Goal: Entertainment & Leisure: Consume media (video, audio)

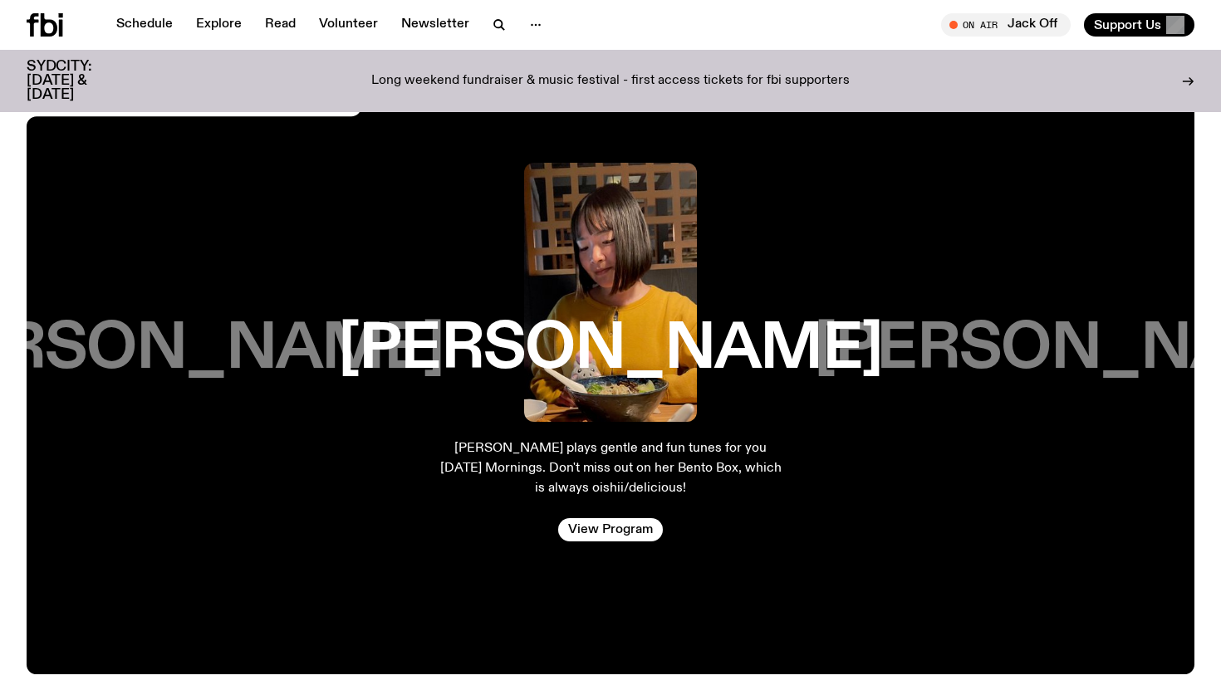
scroll to position [2780, 0]
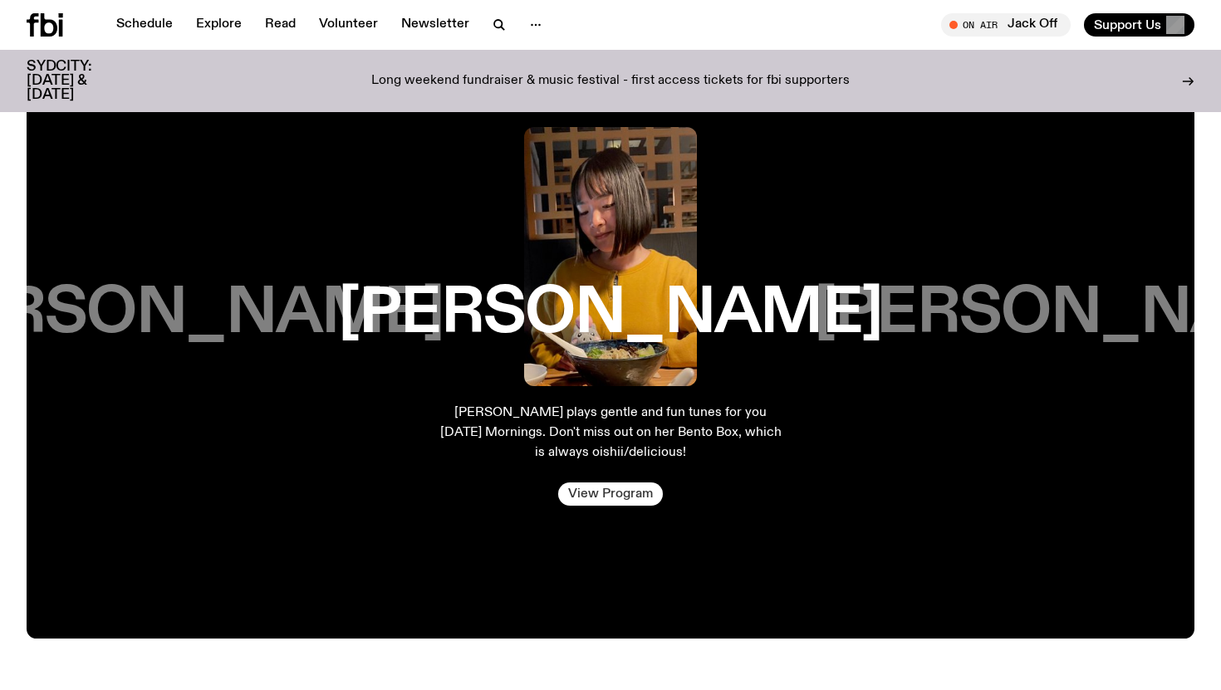
click at [617, 490] on link "View Program" at bounding box center [610, 494] width 105 height 23
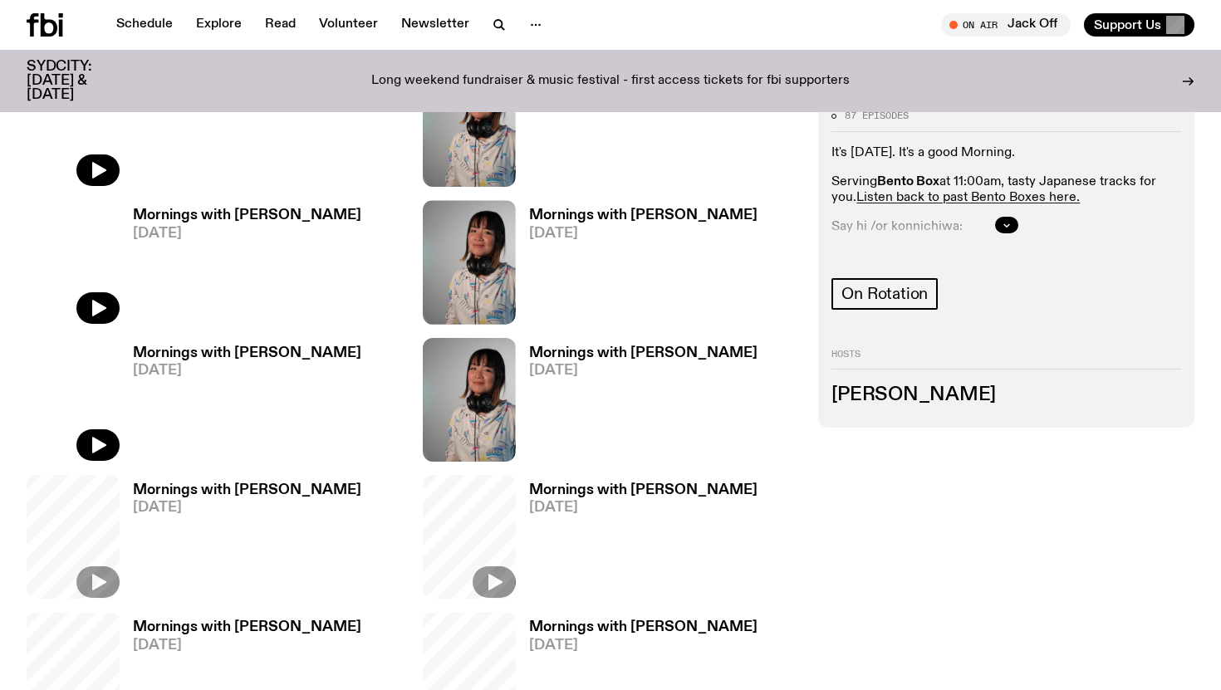
scroll to position [1149, 0]
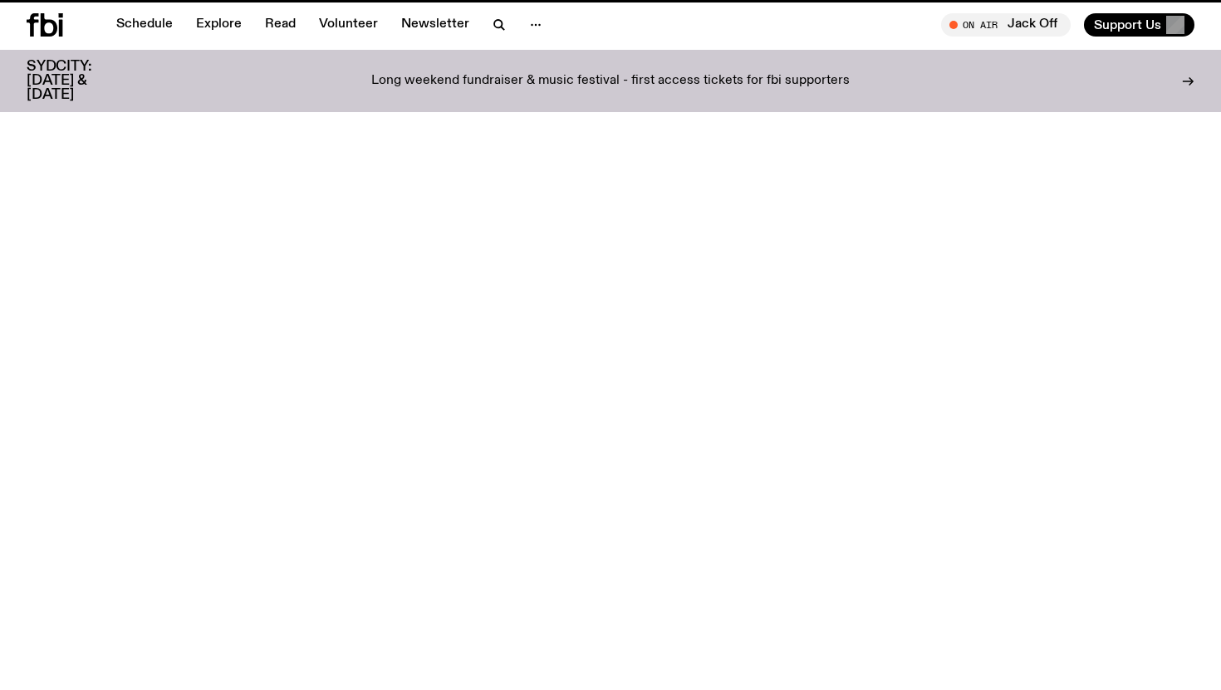
scroll to position [2780, 0]
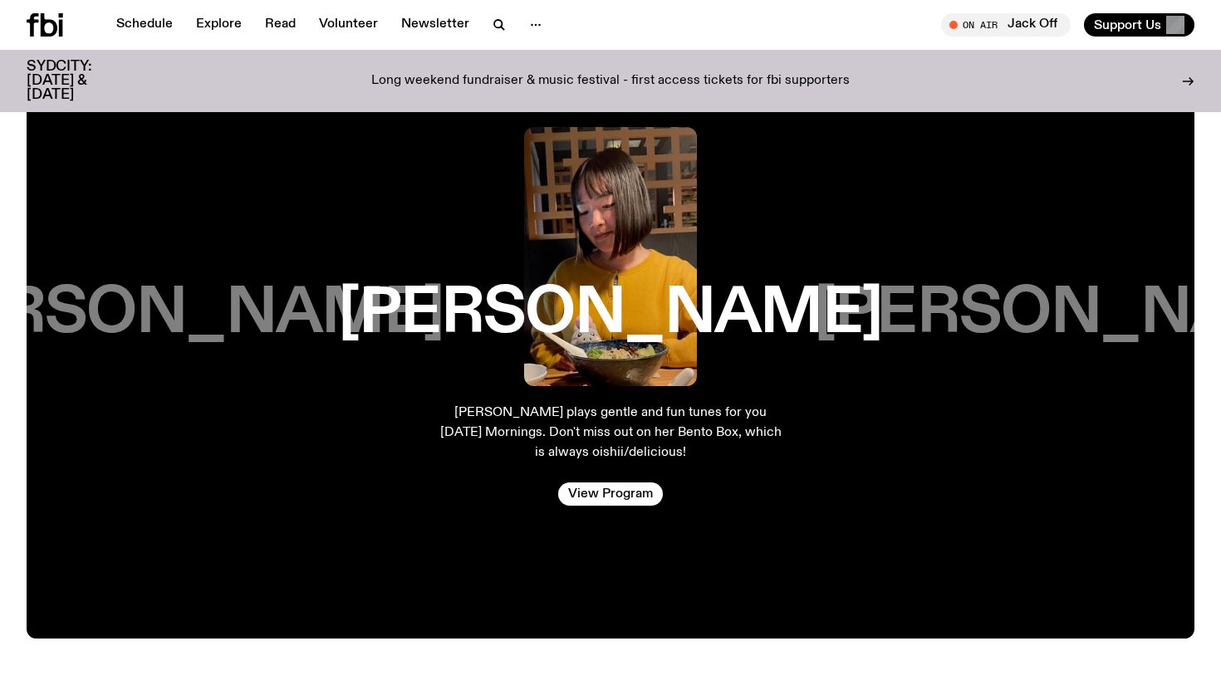
click at [924, 303] on h3 "[PERSON_NAME]" at bounding box center [1086, 313] width 544 height 63
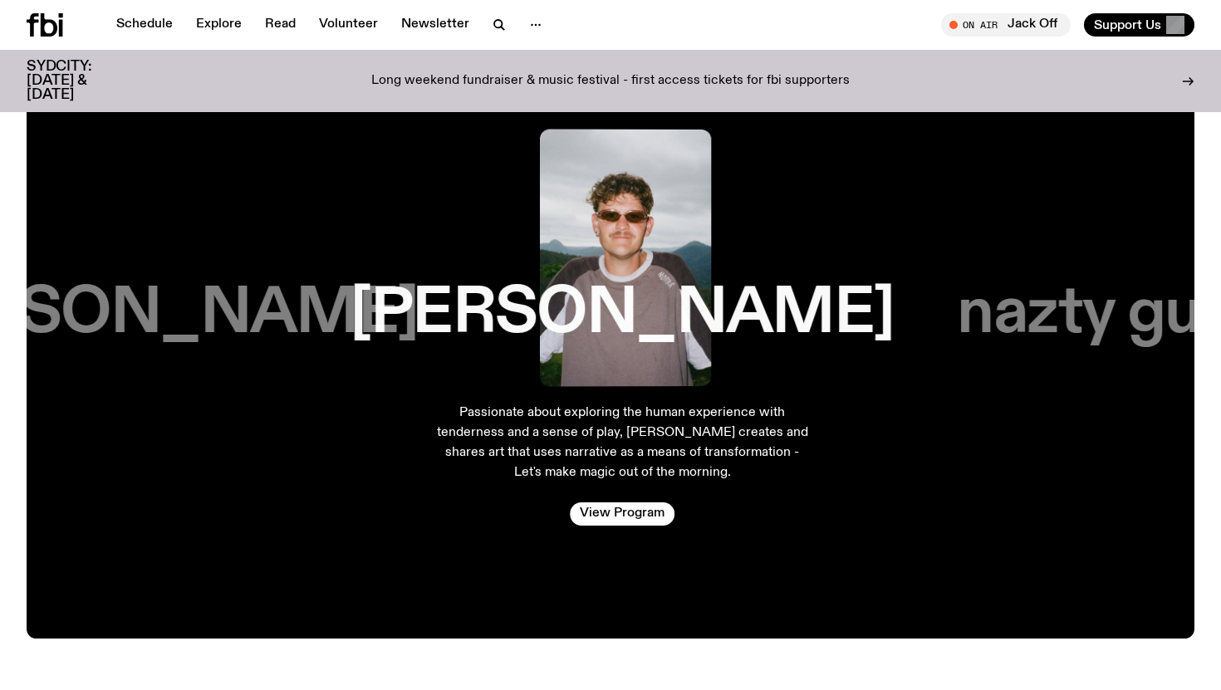
click at [1017, 314] on h3 "nazty gurl" at bounding box center [1099, 313] width 282 height 63
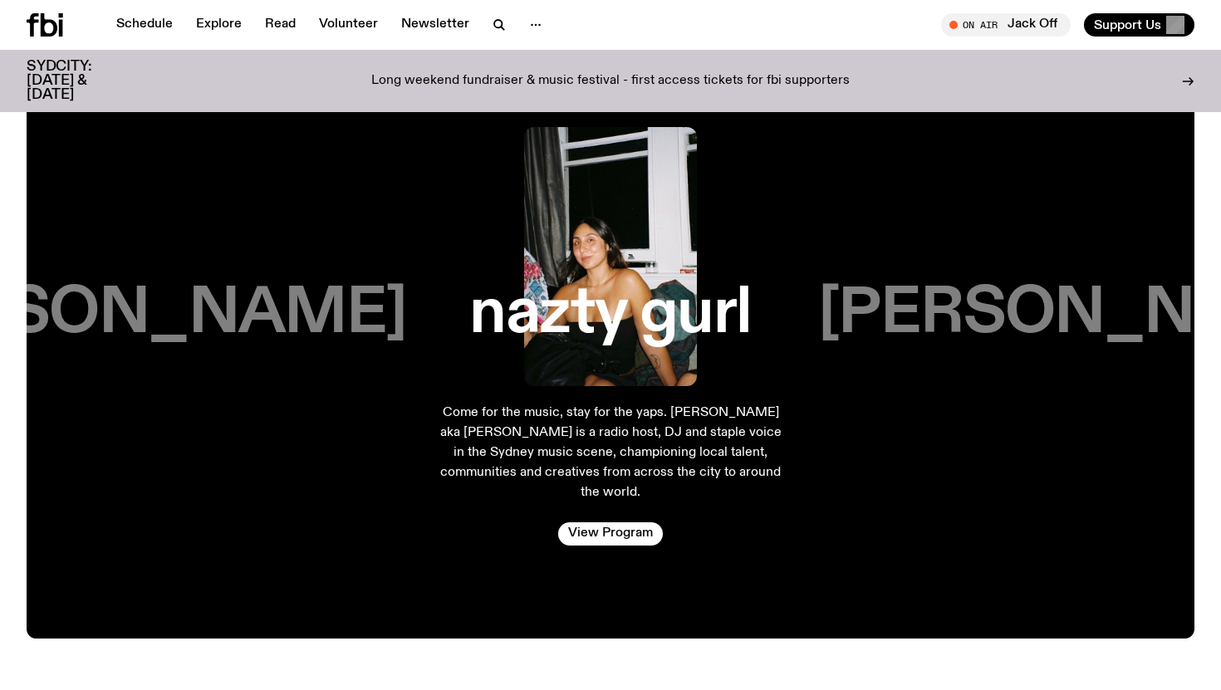
click at [1017, 314] on h3 "[PERSON_NAME]" at bounding box center [1090, 313] width 544 height 63
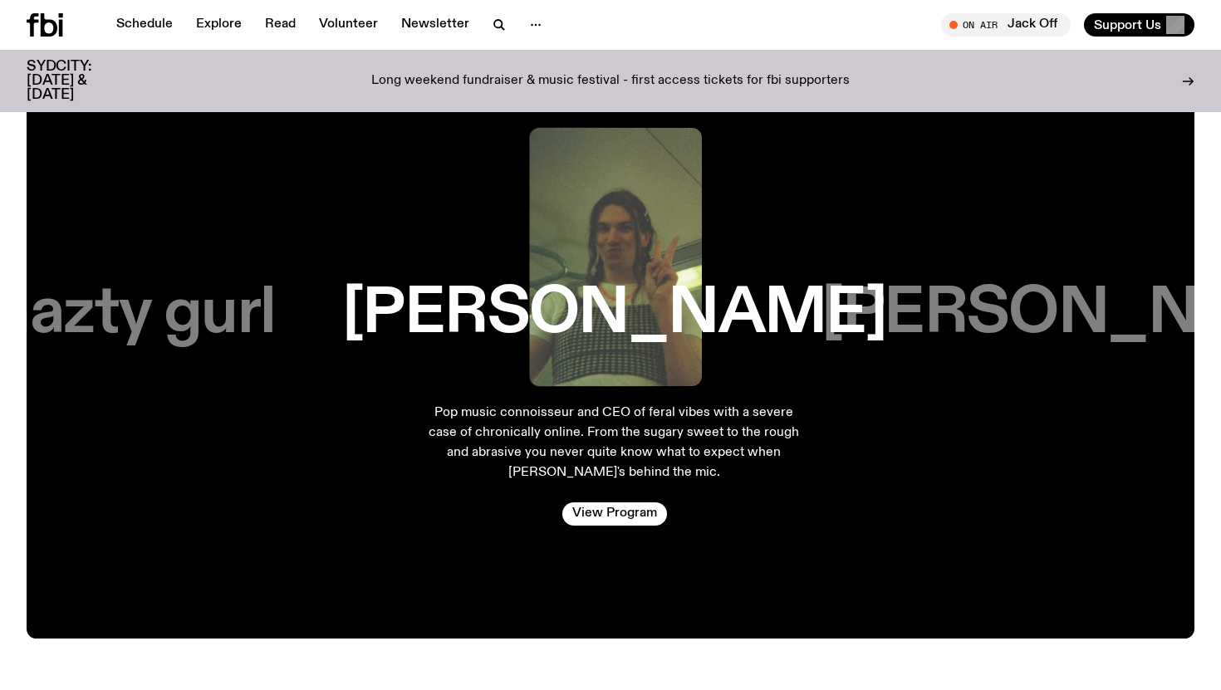
click at [1017, 314] on h3 "[PERSON_NAME]" at bounding box center [1093, 313] width 544 height 63
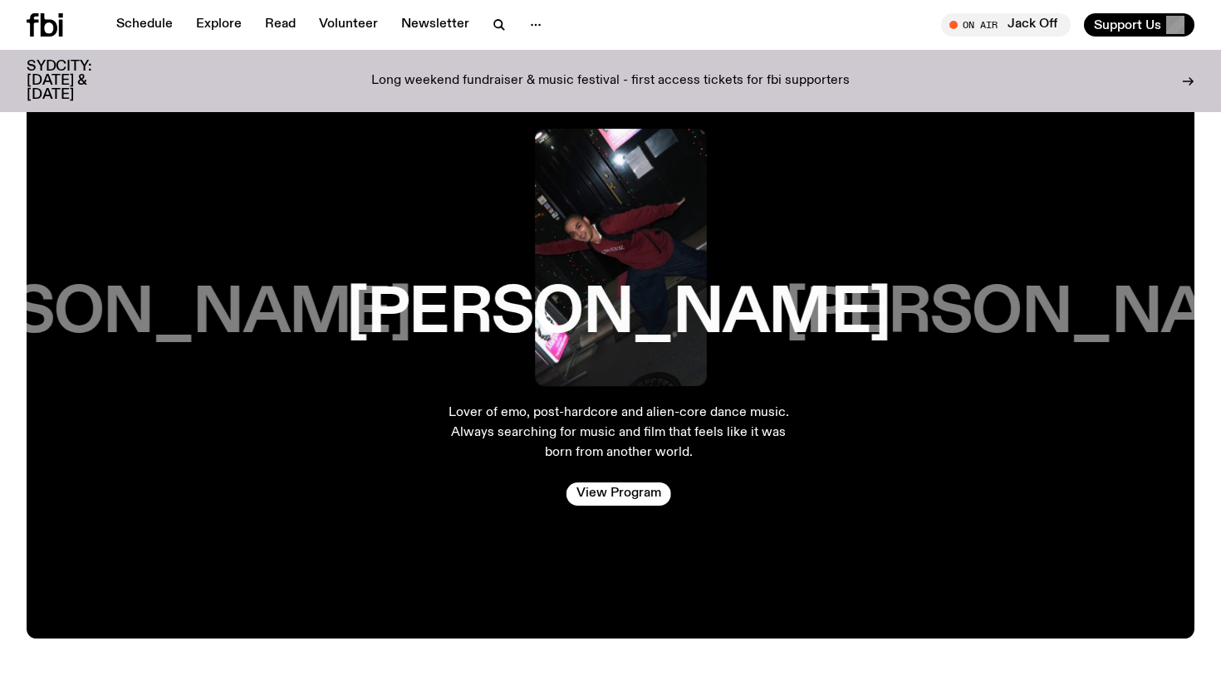
click at [1017, 314] on h3 "[PERSON_NAME]" at bounding box center [1057, 313] width 544 height 63
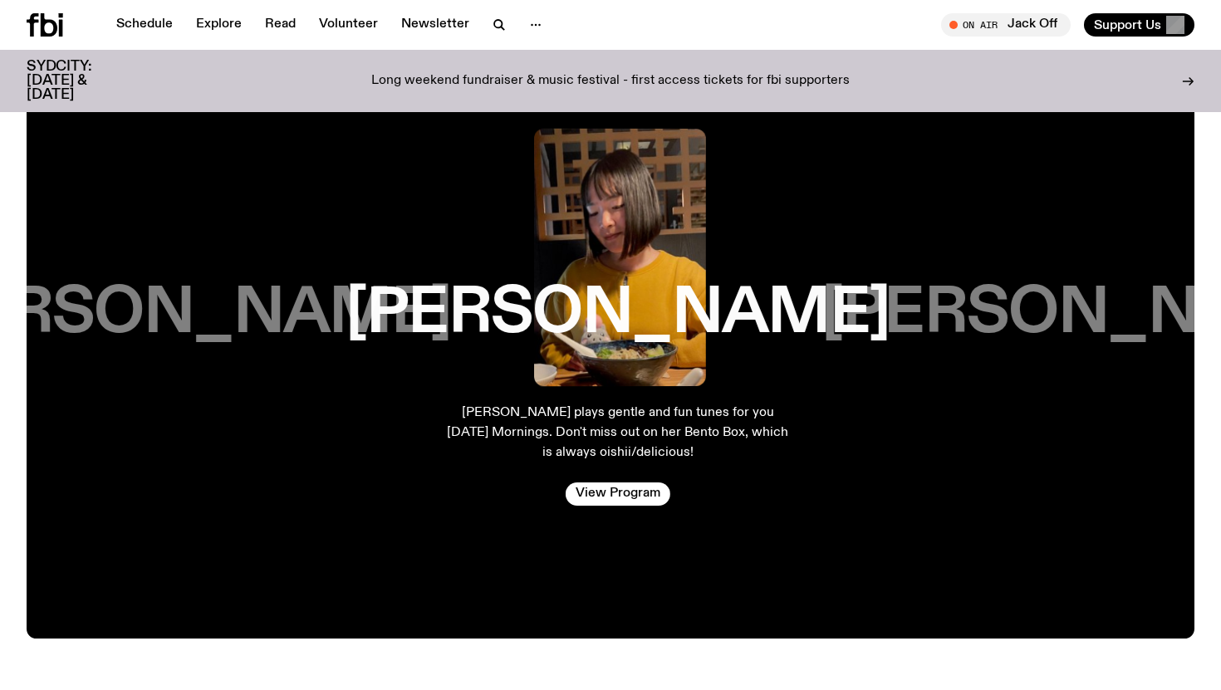
click at [1017, 314] on h3 "[PERSON_NAME]" at bounding box center [1093, 313] width 544 height 63
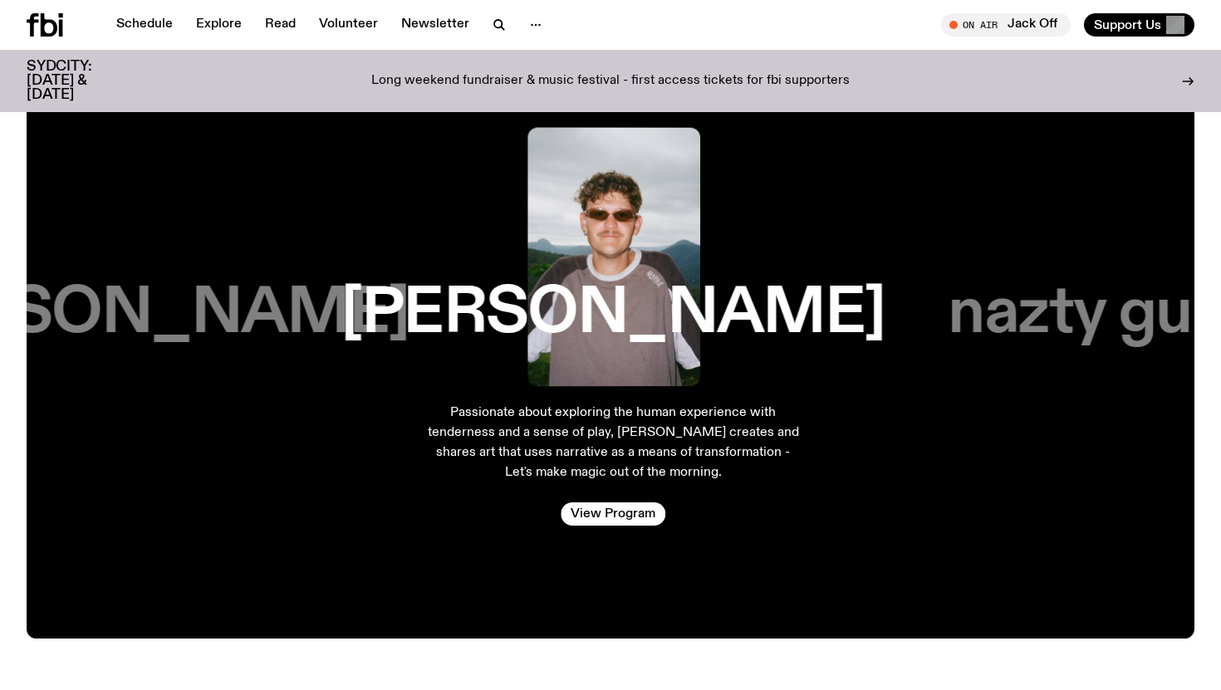
click at [1017, 314] on h3 "nazty gurl" at bounding box center [1089, 313] width 282 height 63
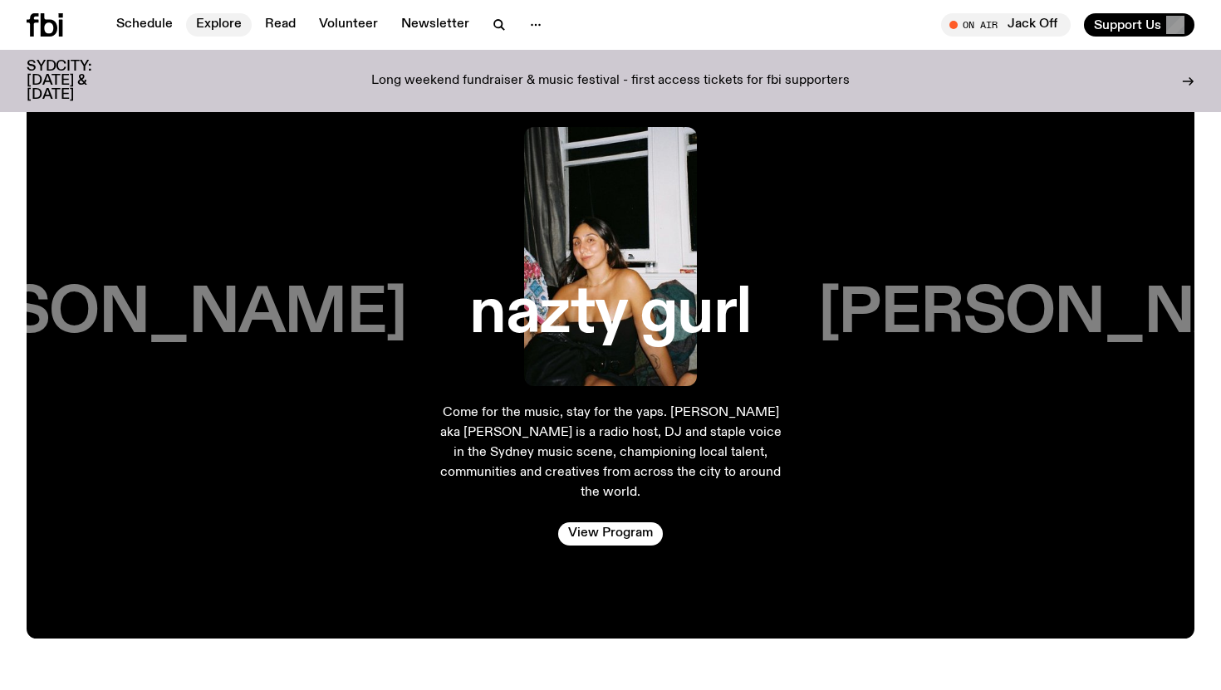
click at [223, 22] on link "Explore" at bounding box center [219, 24] width 66 height 23
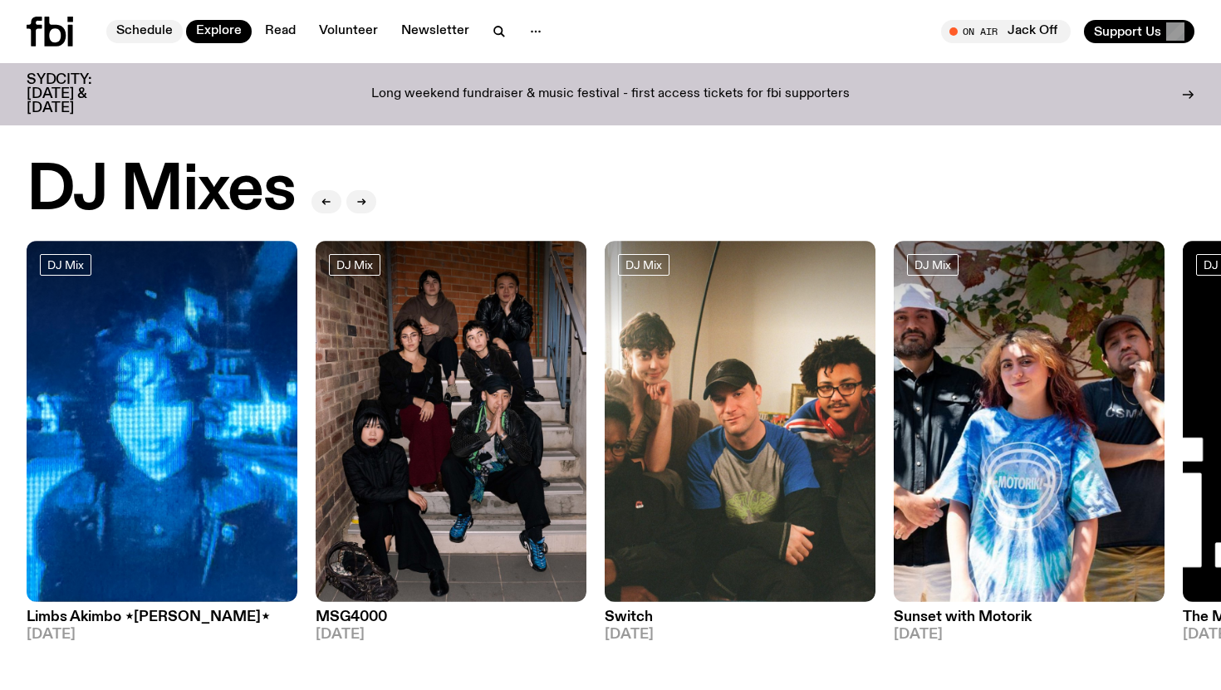
click at [157, 27] on link "Schedule" at bounding box center [144, 31] width 76 height 23
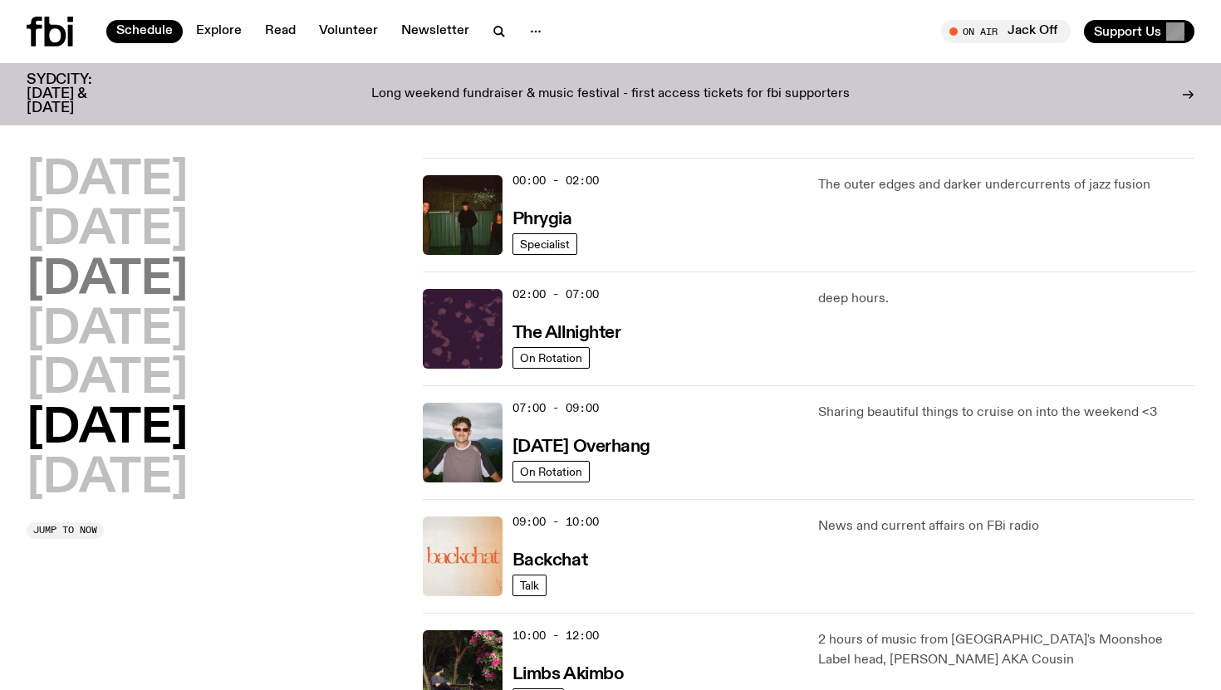
click at [188, 279] on h2 "[DATE]" at bounding box center [107, 280] width 161 height 47
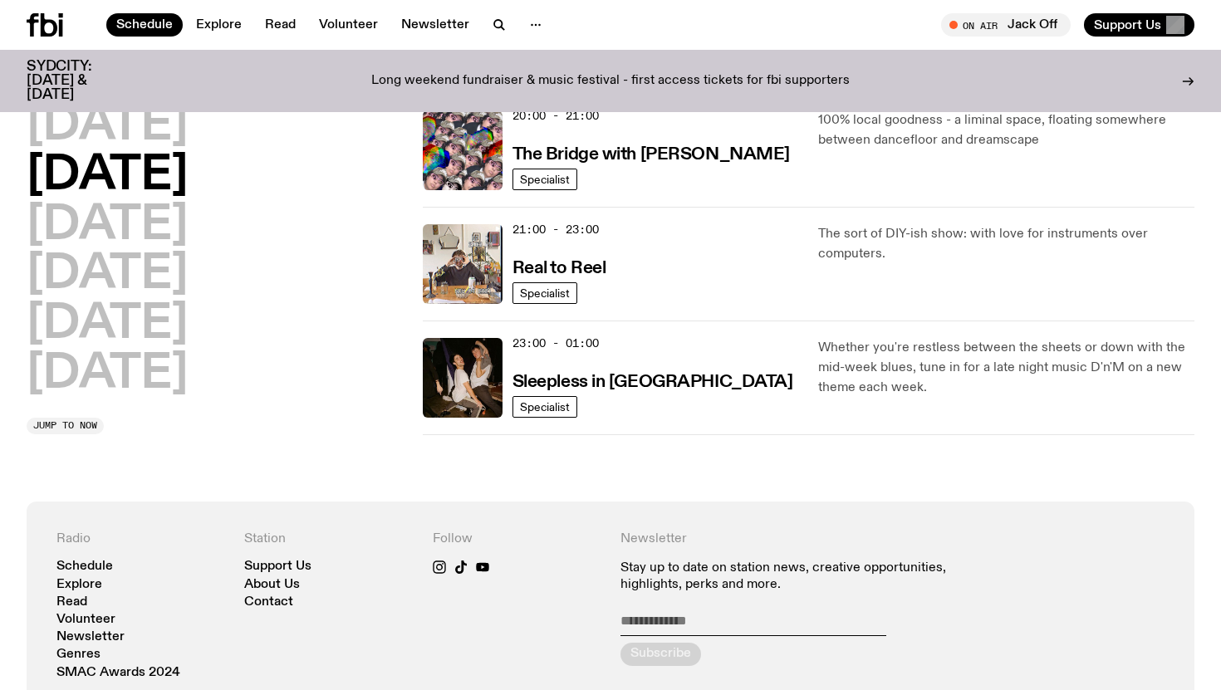
scroll to position [898, 0]
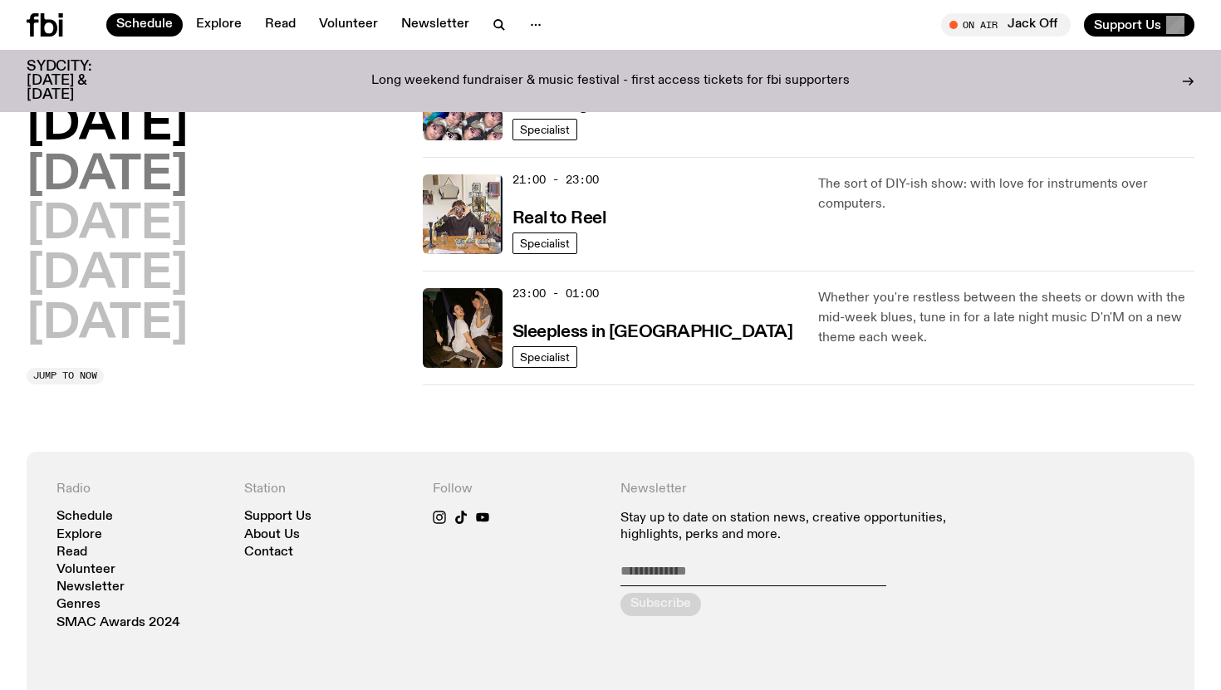
click at [188, 183] on h2 "[DATE]" at bounding box center [107, 176] width 161 height 47
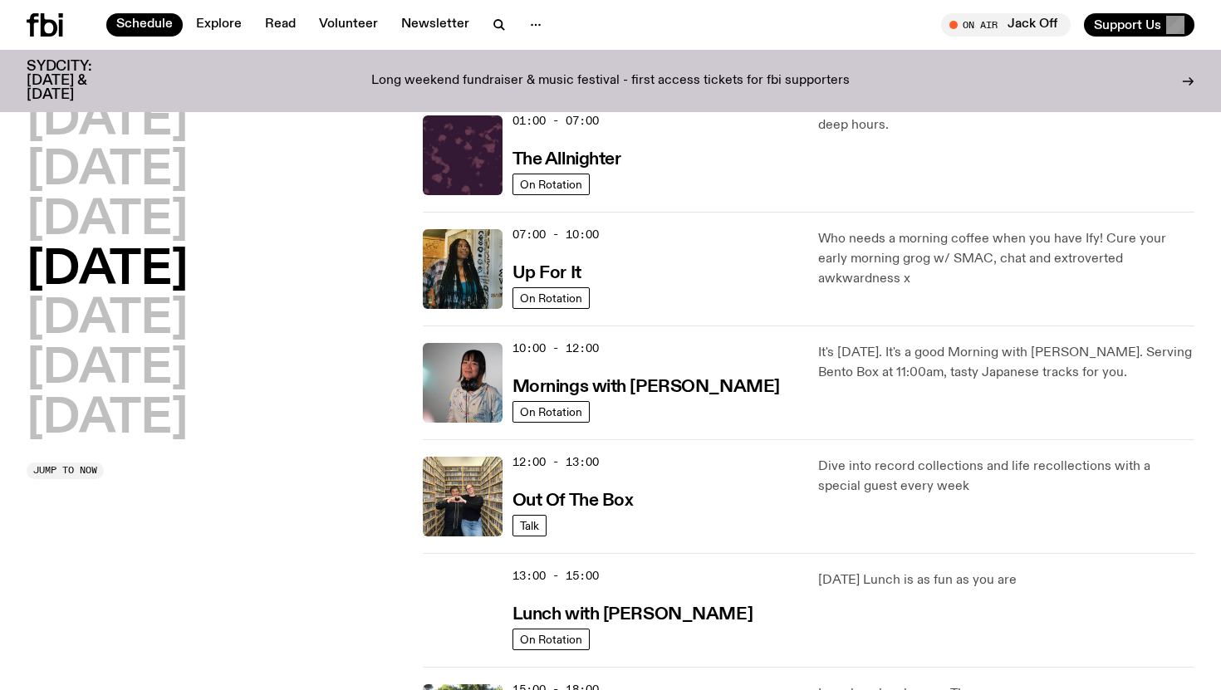
scroll to position [0, 0]
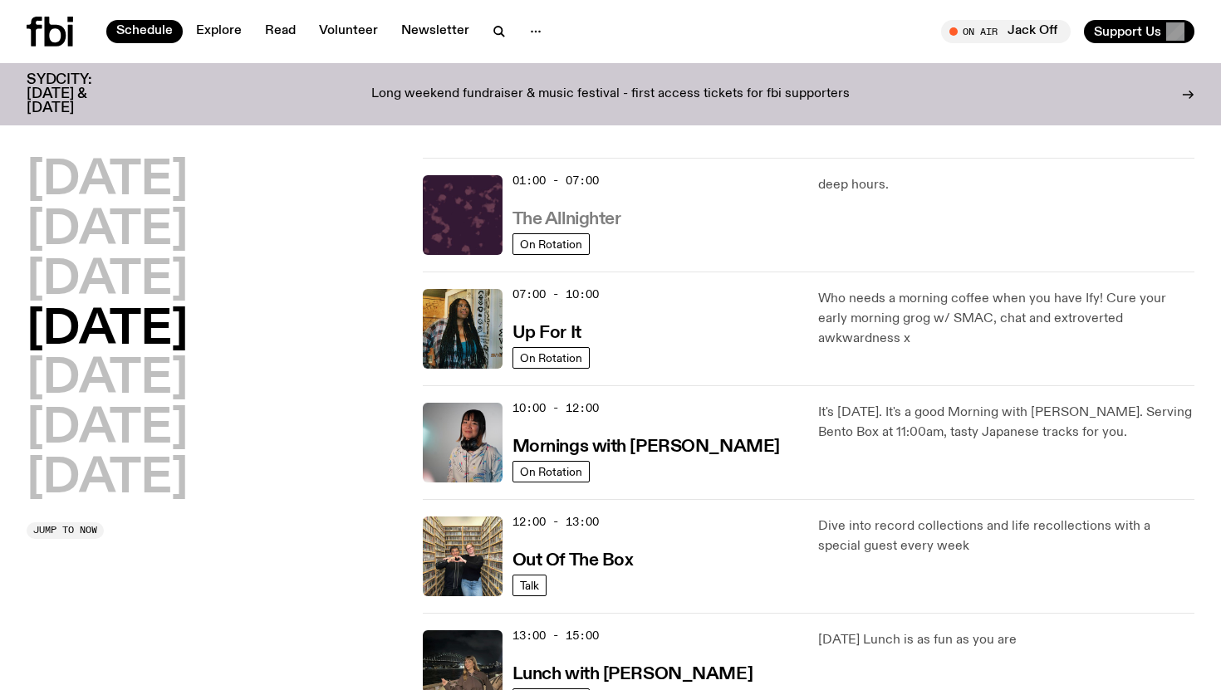
click at [600, 224] on h3 "The Allnighter" at bounding box center [566, 219] width 109 height 17
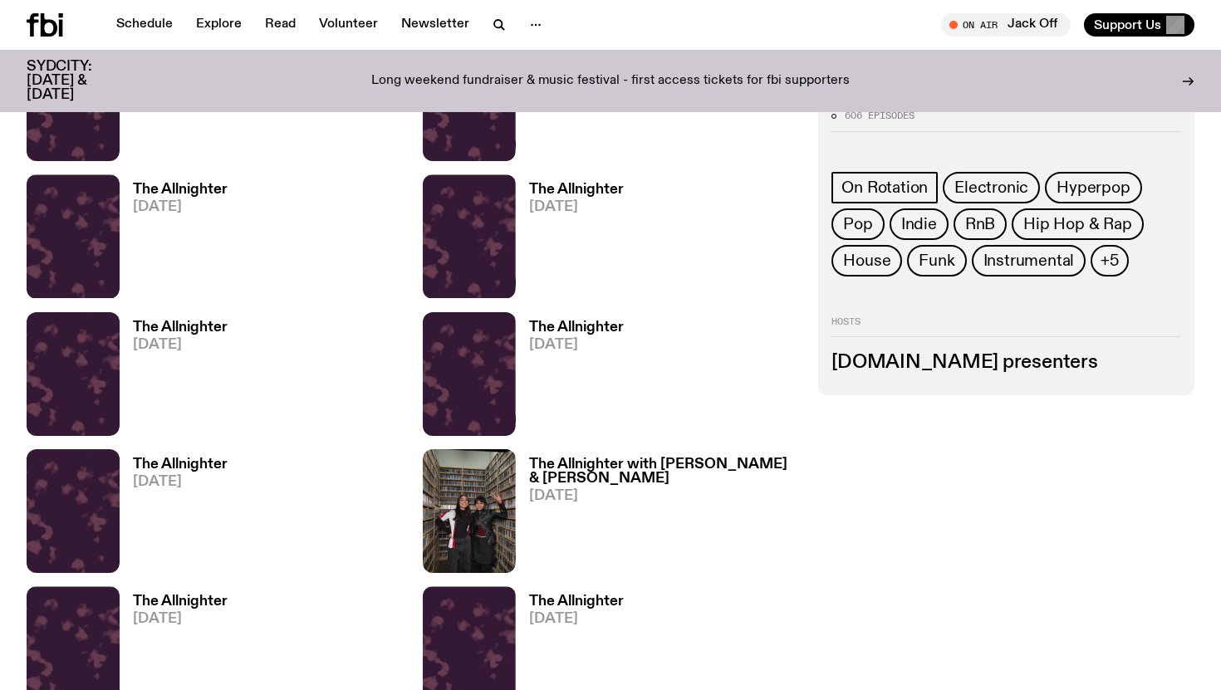
scroll to position [904, 0]
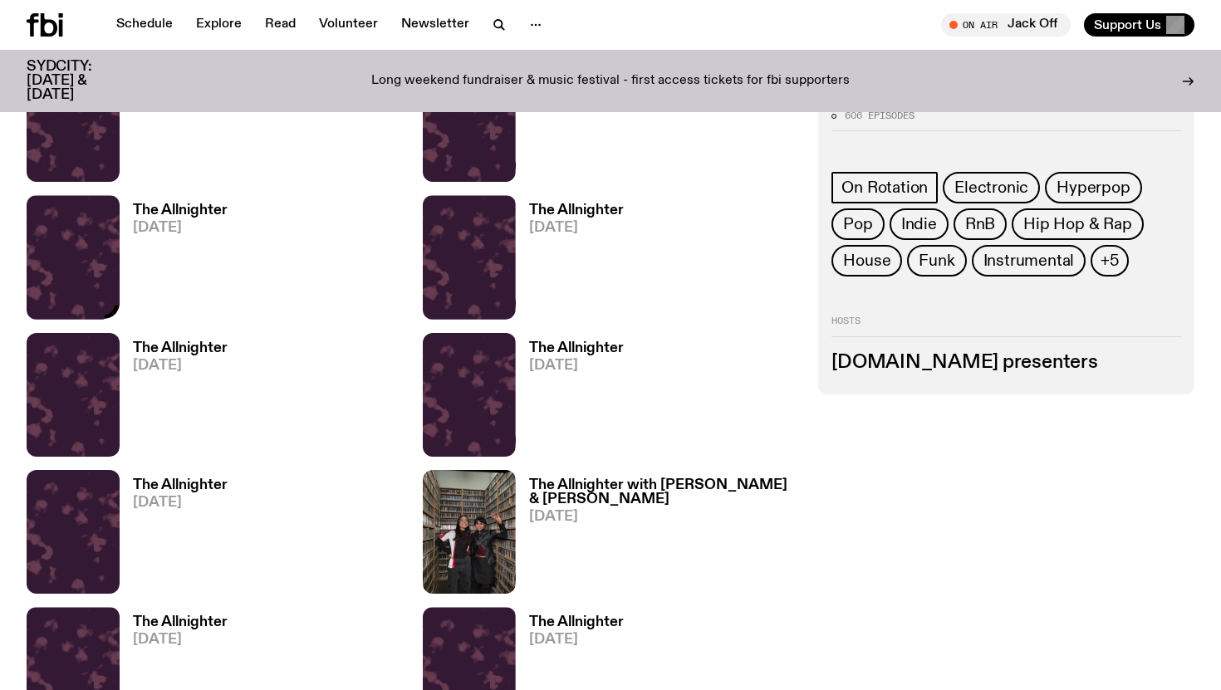
click at [182, 208] on h3 "The Allnighter" at bounding box center [180, 210] width 95 height 14
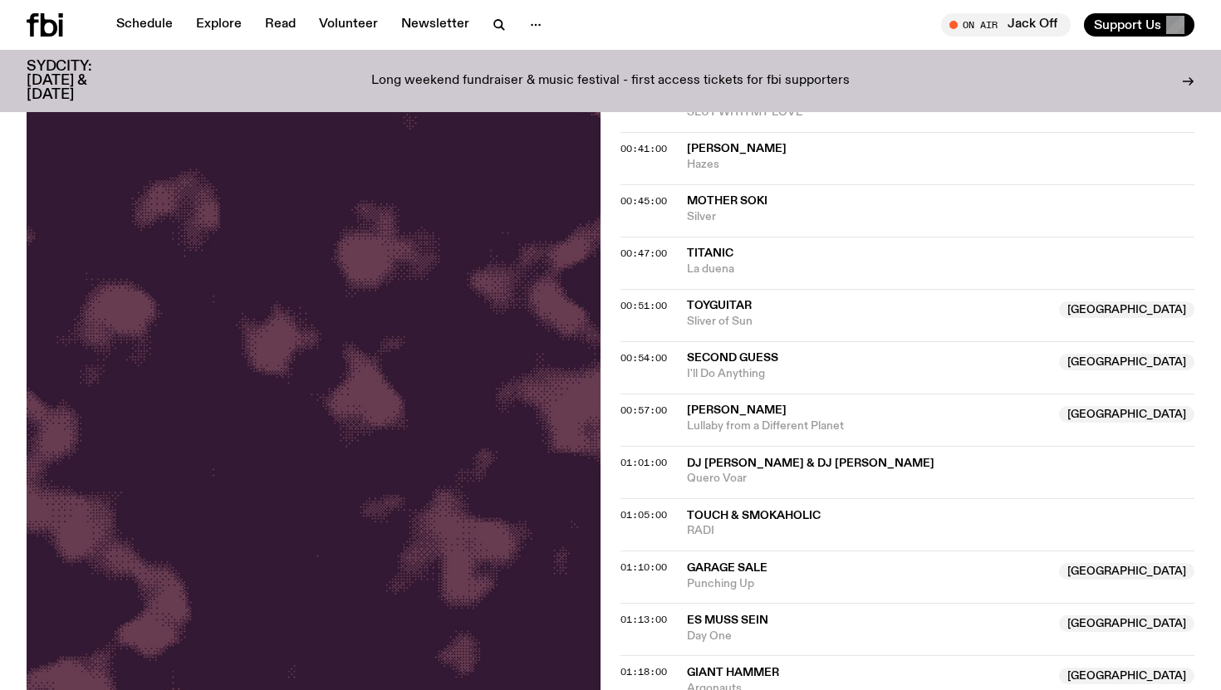
scroll to position [926, 0]
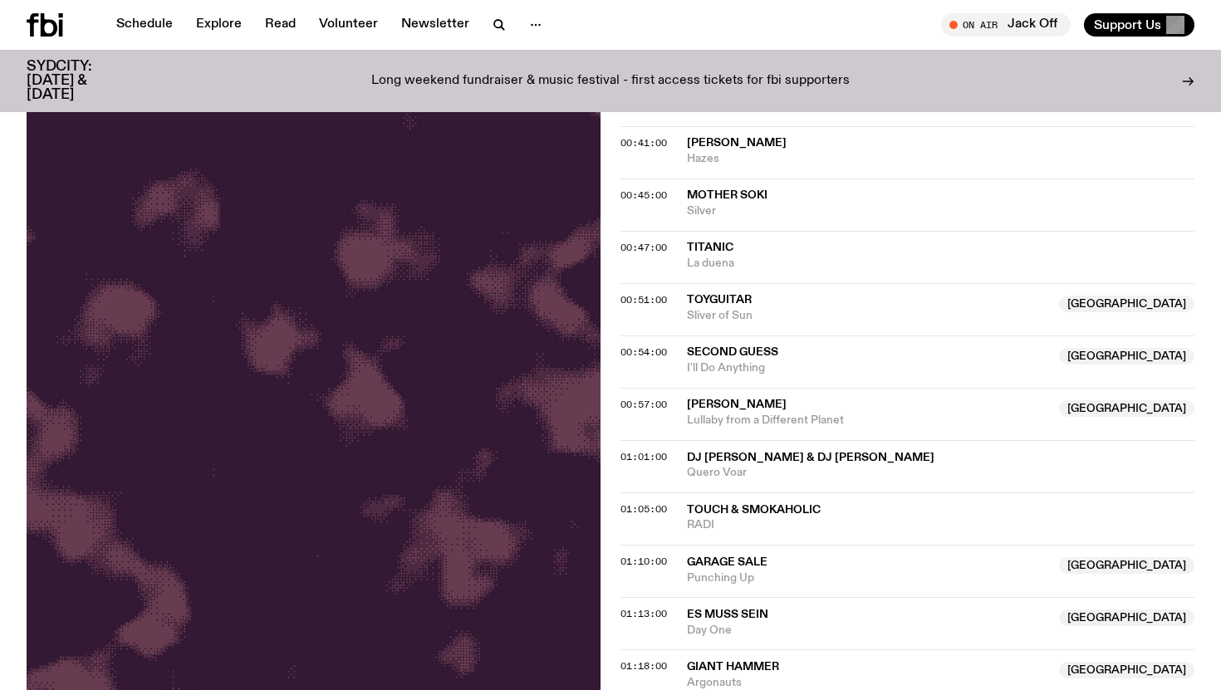
click at [737, 403] on span "[PERSON_NAME]" at bounding box center [737, 405] width 100 height 12
click at [644, 402] on span "00:57:00" at bounding box center [643, 404] width 47 height 13
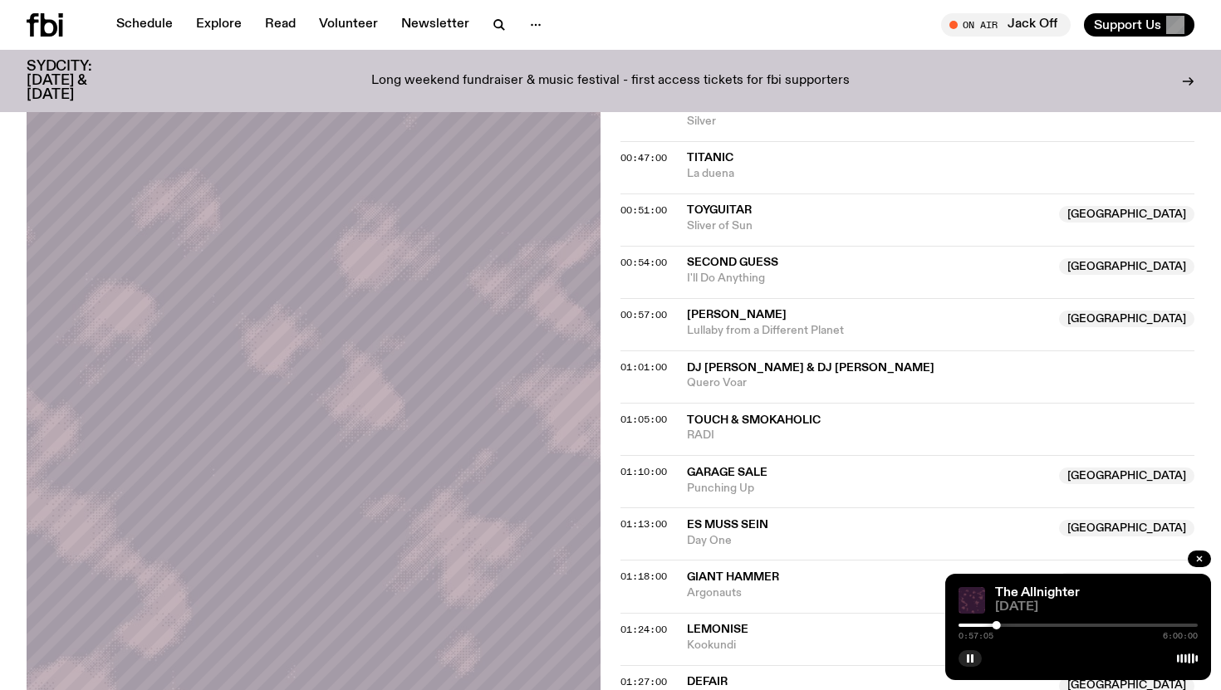
scroll to position [1017, 0]
click at [974, 661] on icon "button" at bounding box center [970, 659] width 10 height 10
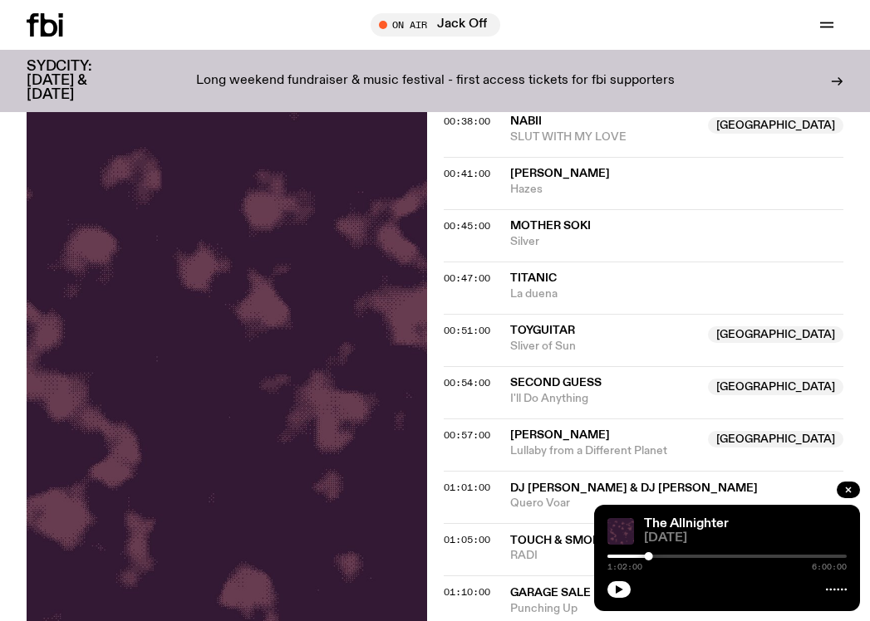
scroll to position [875, 0]
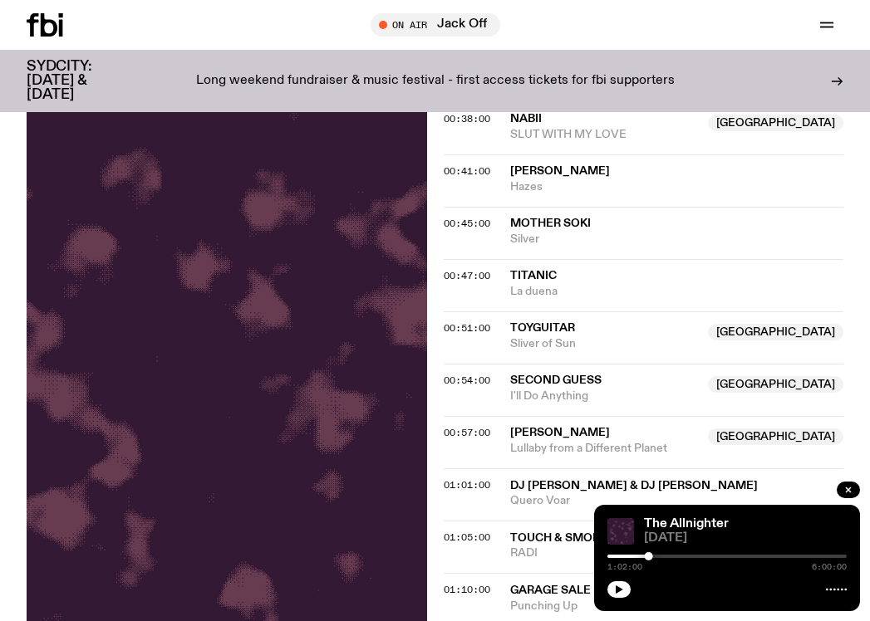
click at [539, 427] on span "[PERSON_NAME]" at bounding box center [560, 433] width 100 height 12
click at [468, 434] on span "00:57:00" at bounding box center [466, 432] width 47 height 13
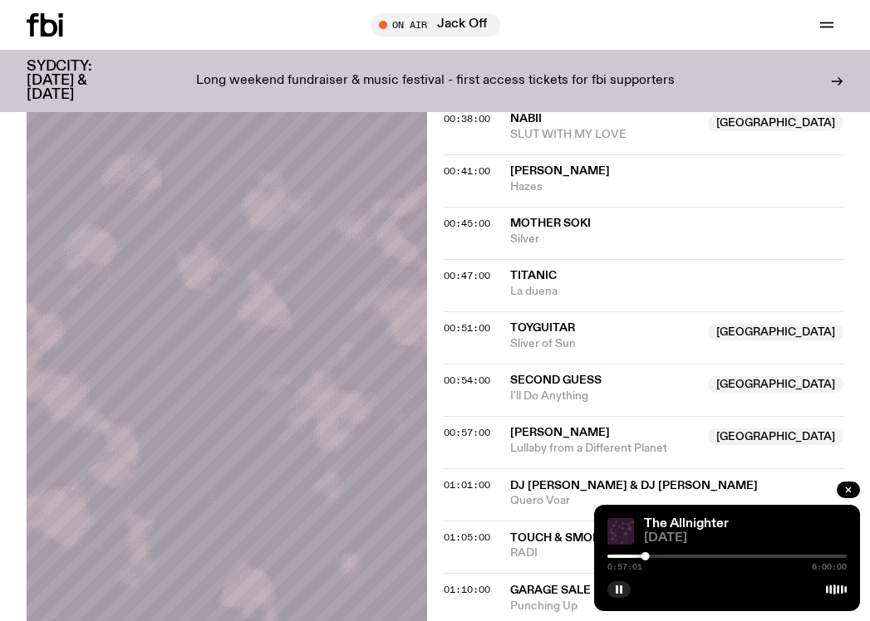
click at [656, 557] on div at bounding box center [726, 556] width 239 height 3
click at [653, 559] on div at bounding box center [653, 556] width 8 height 8
click at [520, 434] on span "[PERSON_NAME]" at bounding box center [560, 433] width 100 height 12
click at [482, 432] on span "00:57:00" at bounding box center [466, 432] width 47 height 13
click at [697, 610] on div "The Allnighter 28.08.25 0:57:01 6:00:00" at bounding box center [727, 558] width 266 height 106
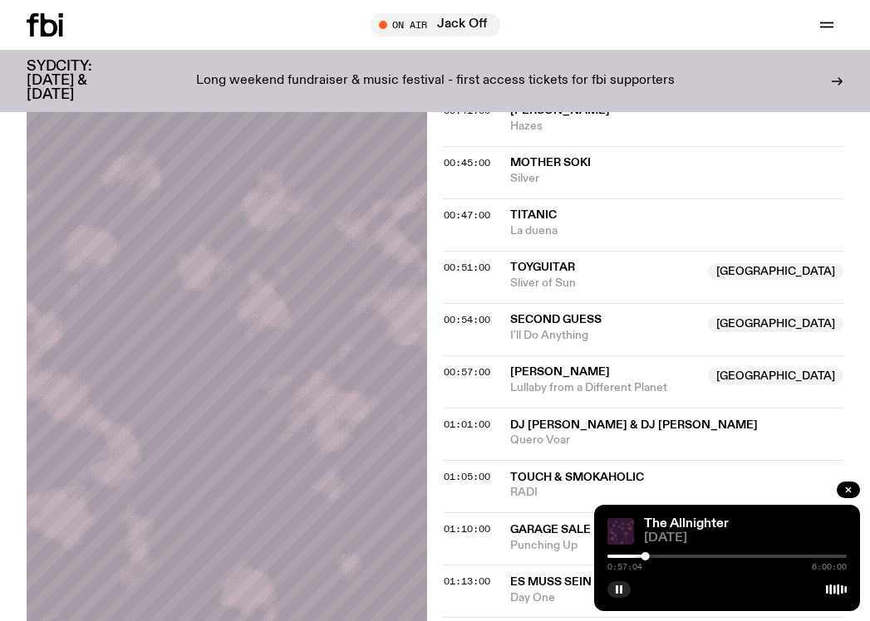
scroll to position [963, 0]
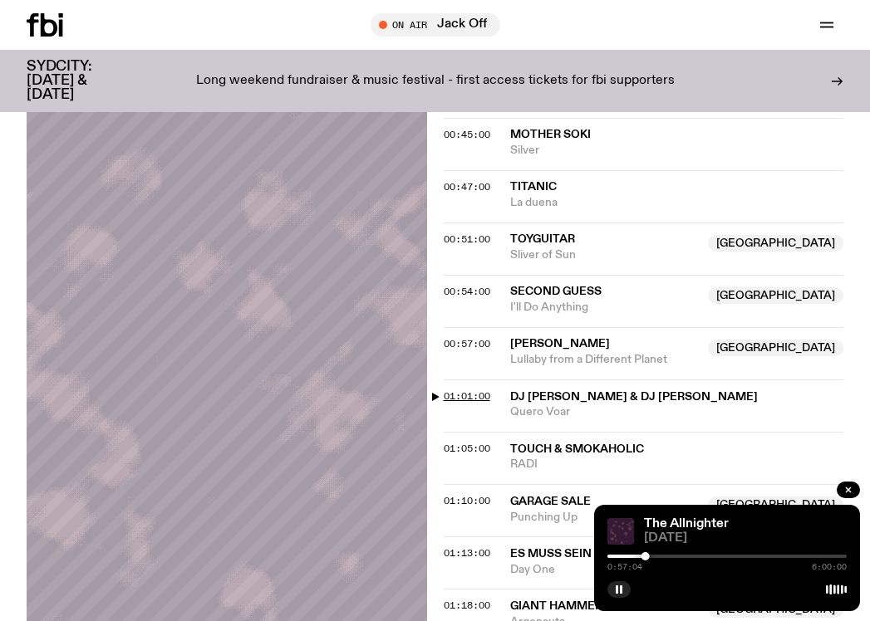
click at [460, 396] on span "01:01:00" at bounding box center [466, 396] width 47 height 13
click at [480, 344] on span "00:57:00" at bounding box center [466, 343] width 47 height 13
click at [646, 558] on div at bounding box center [646, 556] width 8 height 8
click at [648, 557] on div at bounding box center [647, 556] width 8 height 8
click at [645, 556] on div at bounding box center [645, 556] width 8 height 8
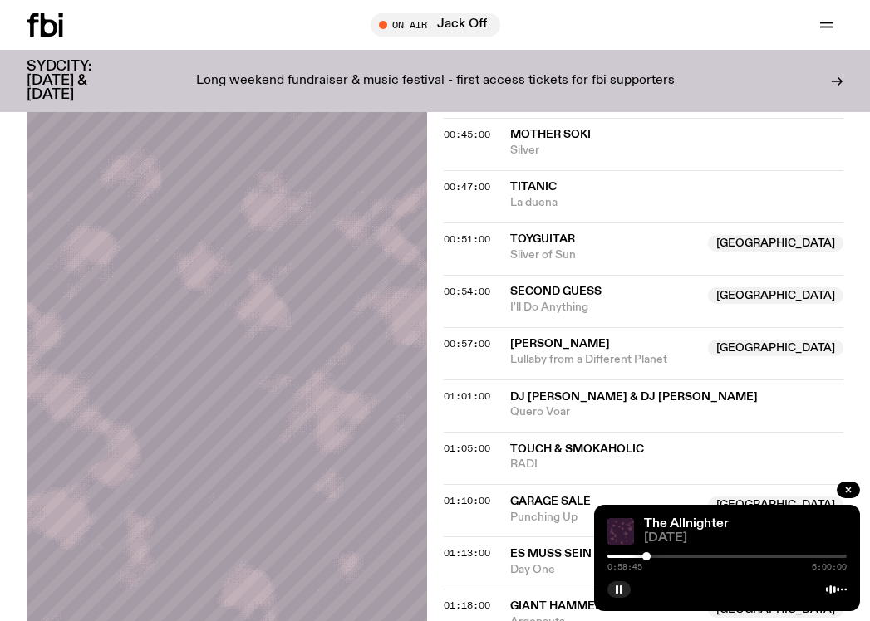
click at [646, 554] on div at bounding box center [646, 556] width 8 height 8
click at [647, 556] on div at bounding box center [647, 556] width 8 height 8
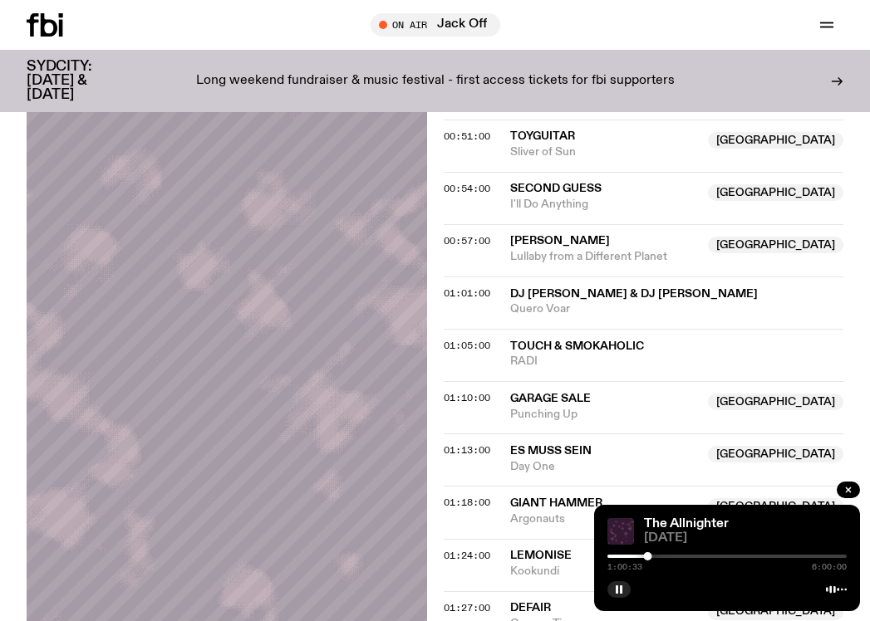
scroll to position [1071, 0]
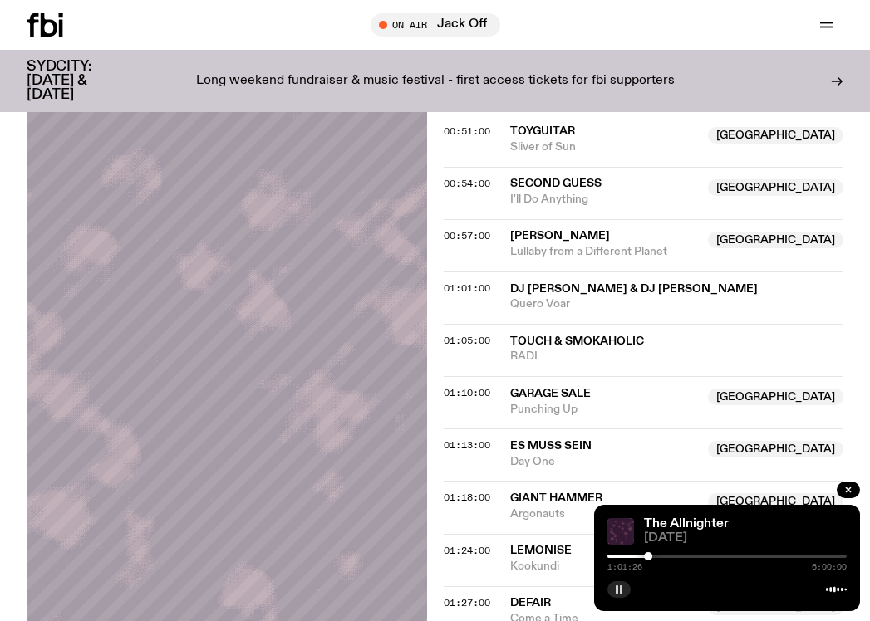
click at [622, 590] on icon "button" at bounding box center [619, 590] width 10 height 10
